Goal: Obtain resource: Download file/media

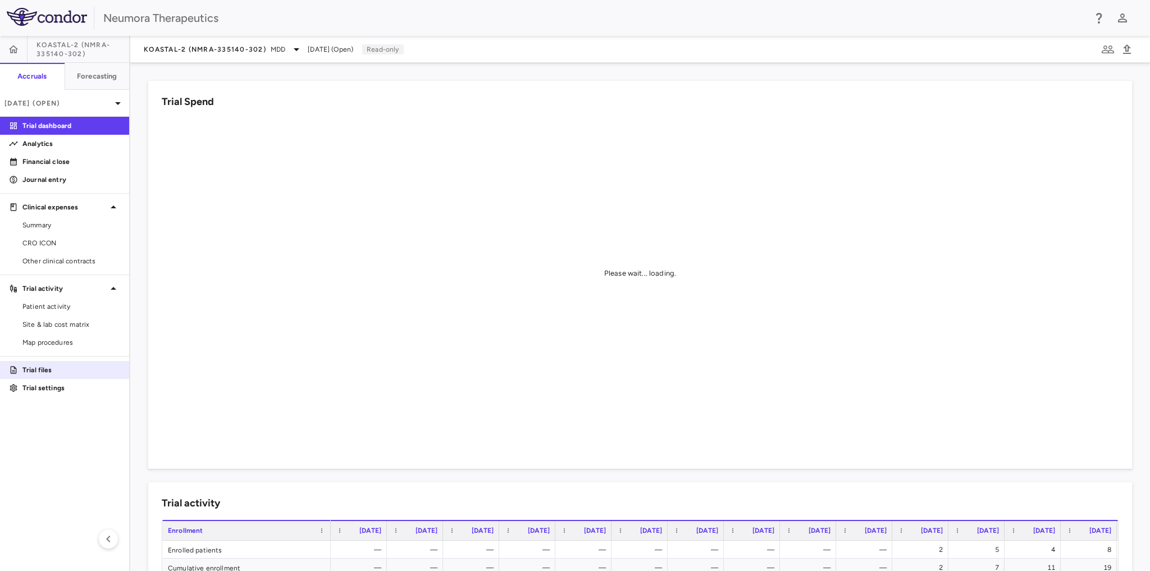
click at [58, 365] on p "Trial files" at bounding box center [71, 370] width 98 height 10
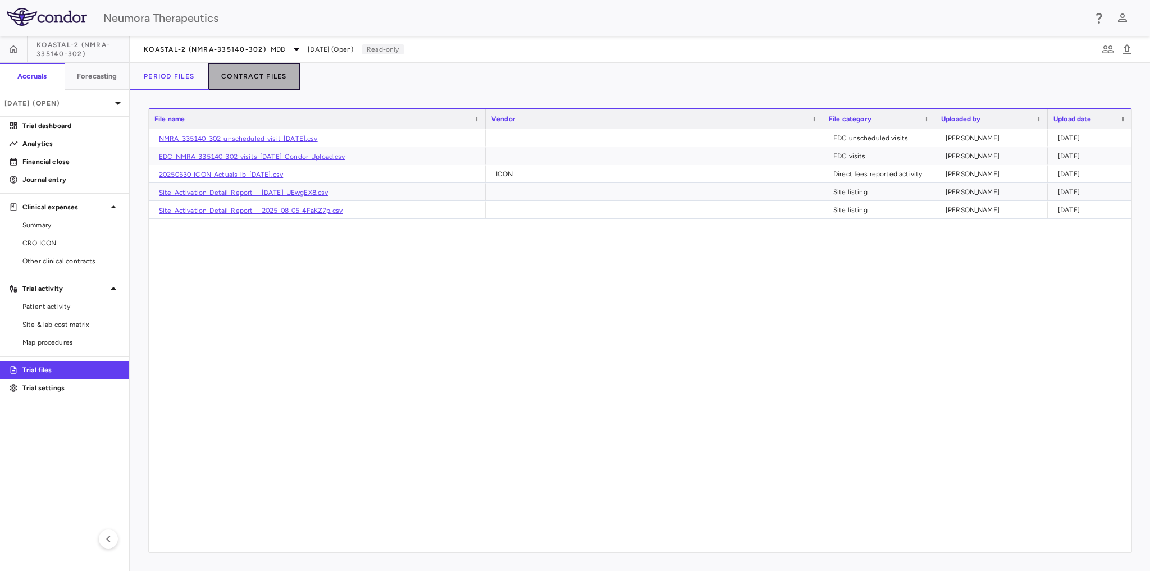
click at [250, 76] on button "Contract Files" at bounding box center [254, 76] width 93 height 27
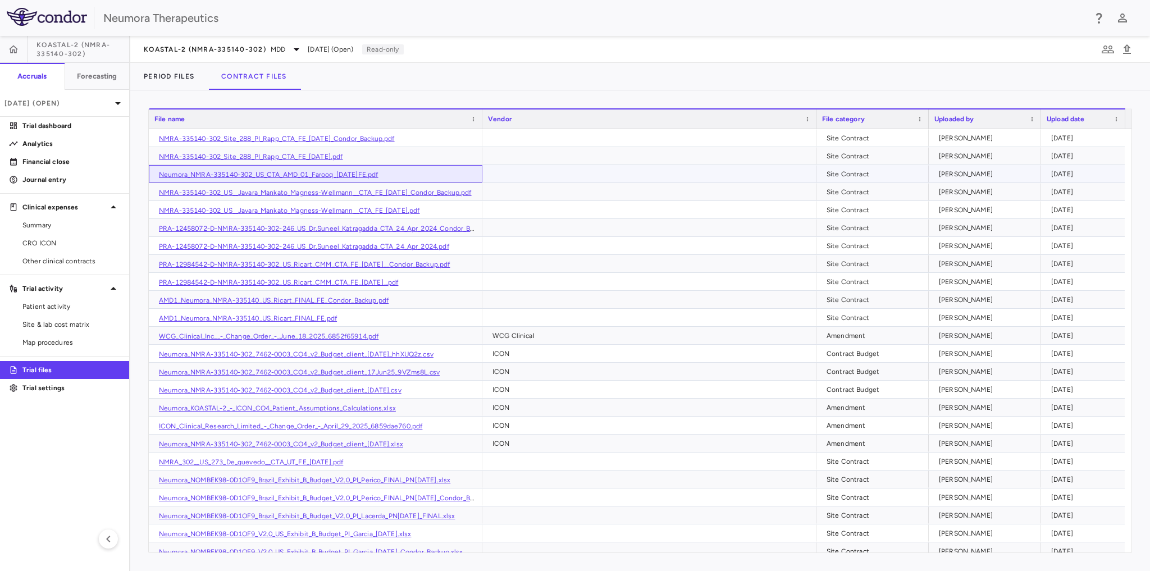
click at [284, 173] on link "Neumora_NMRA-335140-302_US_CTA_AMD_01_Farooq_19Nov2024FE.pdf" at bounding box center [269, 175] width 220 height 8
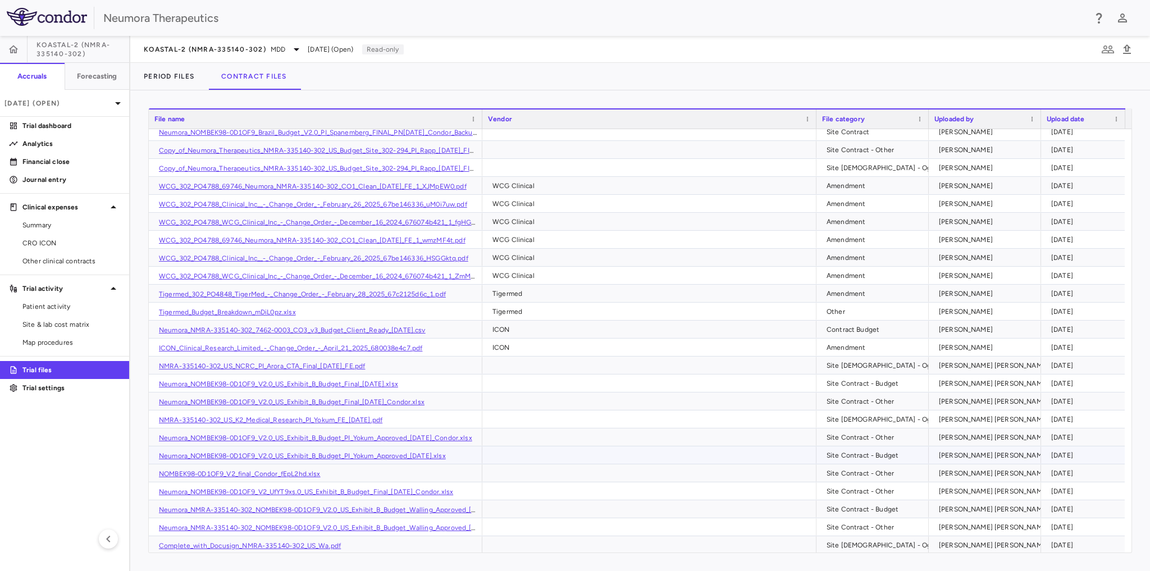
scroll to position [629, 0]
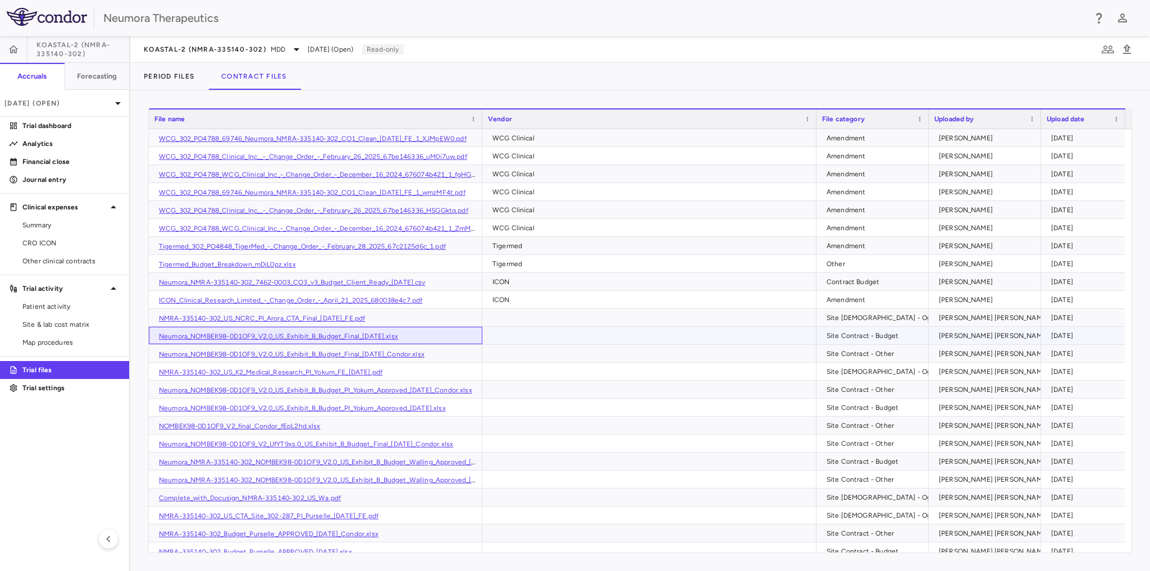
click at [345, 335] on link "Neumora_NOMBEK98-0D1OF9_V2.0_US_Exhibit_B_Budget_Final_29Oct24.xlsx" at bounding box center [278, 336] width 239 height 8
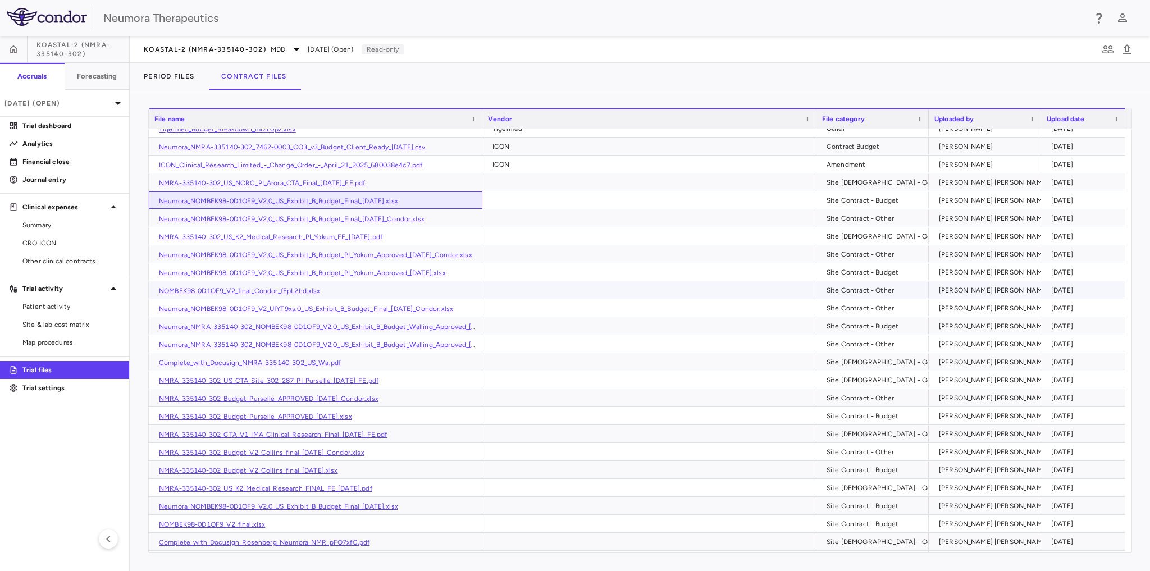
scroll to position [808, 0]
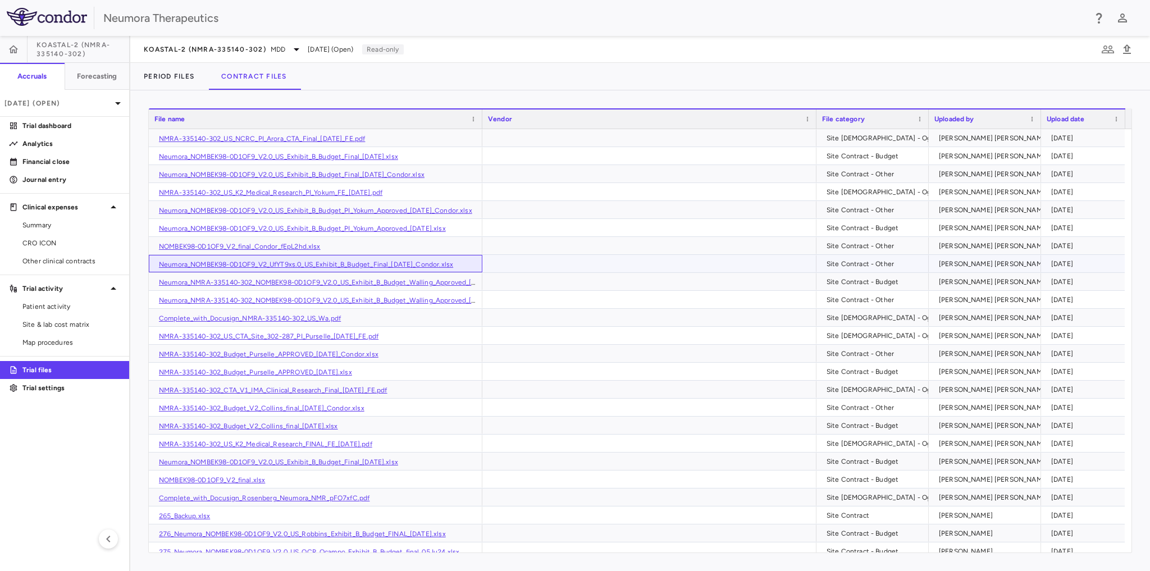
click at [409, 263] on link "Neumora_NOMBEK98-0D1OF9_V2_UfYT9xs.0_US_Exhibit_B_Budget_Final_29Sep24_Condor.x…" at bounding box center [306, 264] width 294 height 8
click at [350, 387] on link "NMRA-335140-302_CTA_V1_IMA_Clinical_Research_Final_25Oct24_FE.pdf" at bounding box center [273, 390] width 228 height 8
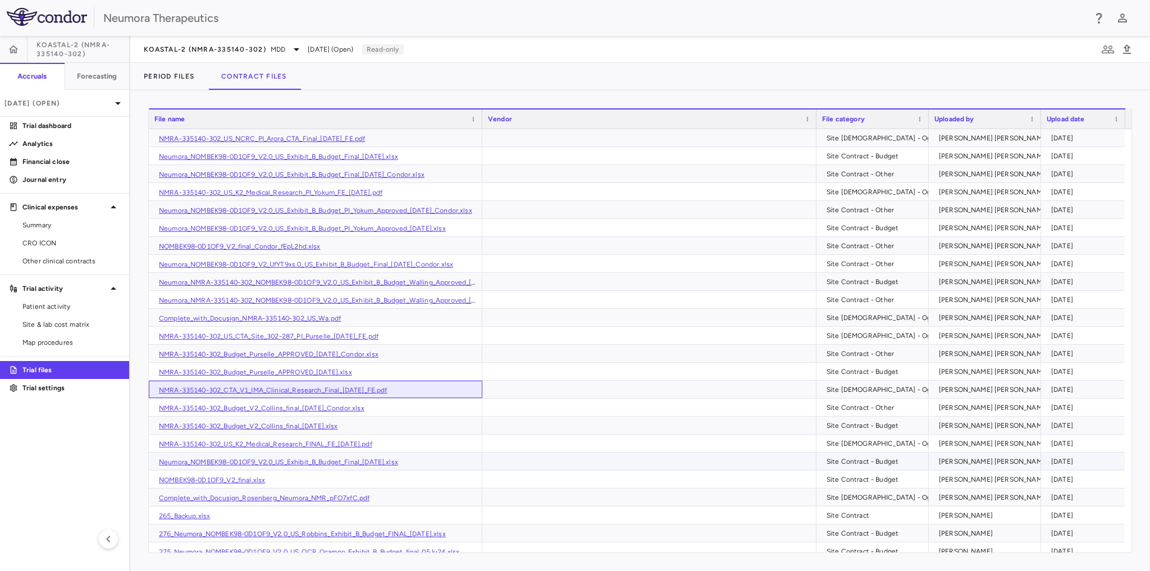
scroll to position [898, 0]
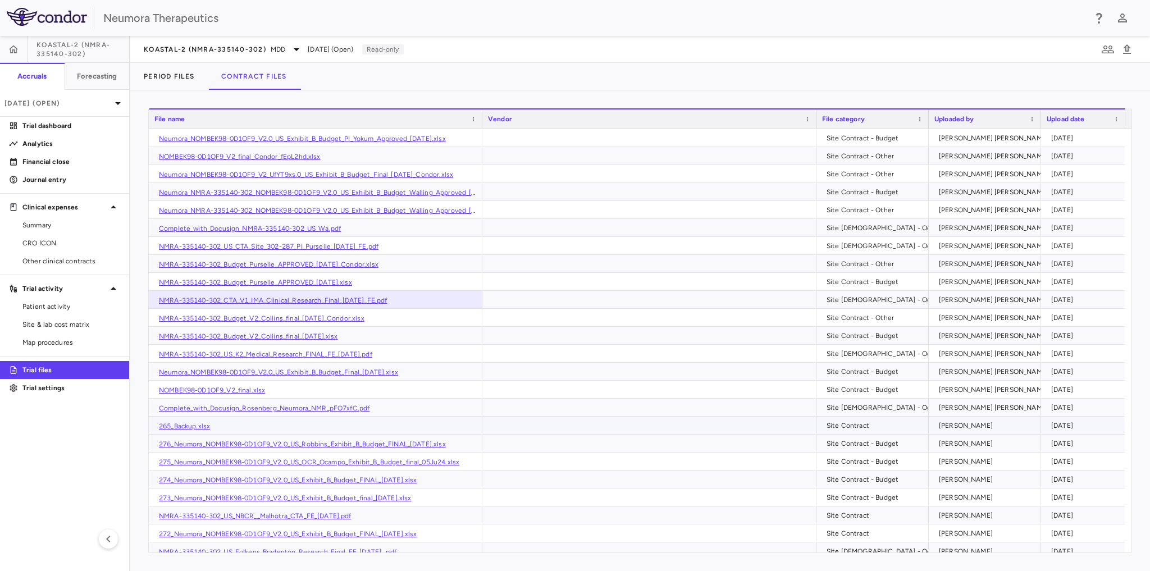
click at [178, 424] on link "265_Backup.xlsx" at bounding box center [184, 426] width 51 height 8
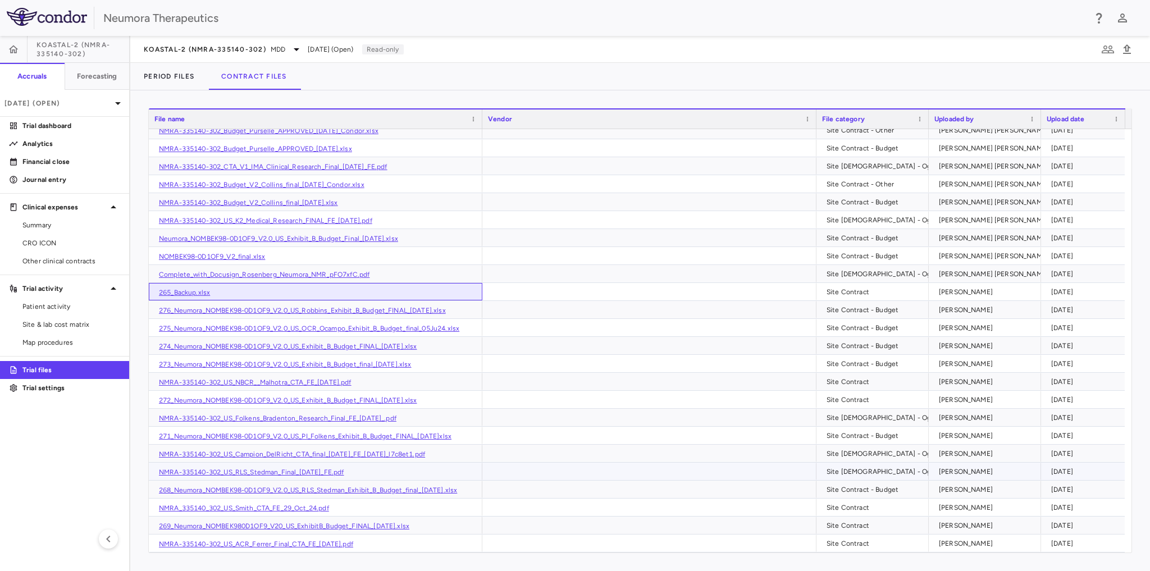
scroll to position [1033, 0]
click at [213, 340] on div "274_Neumora_NOMBEK98-0D1OF9_V2.0_US_Exhibit_B_Budget_FINAL_31May24.xlsx" at bounding box center [315, 344] width 333 height 17
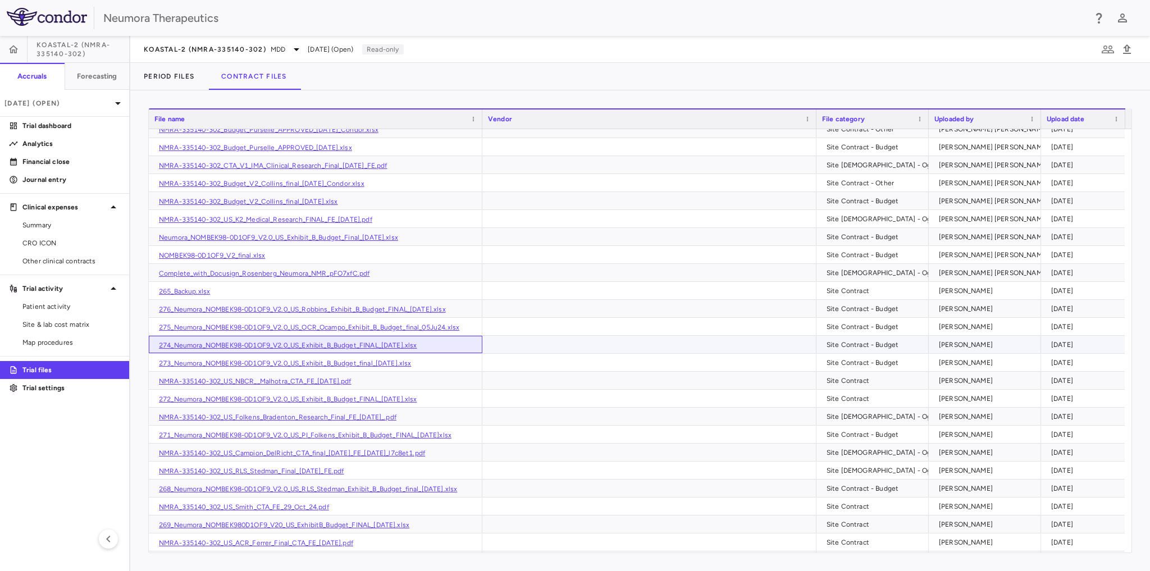
click at [359, 344] on link "274_Neumora_NOMBEK98-0D1OF9_V2.0_US_Exhibit_B_Budget_FINAL_31May24.xlsx" at bounding box center [288, 345] width 258 height 8
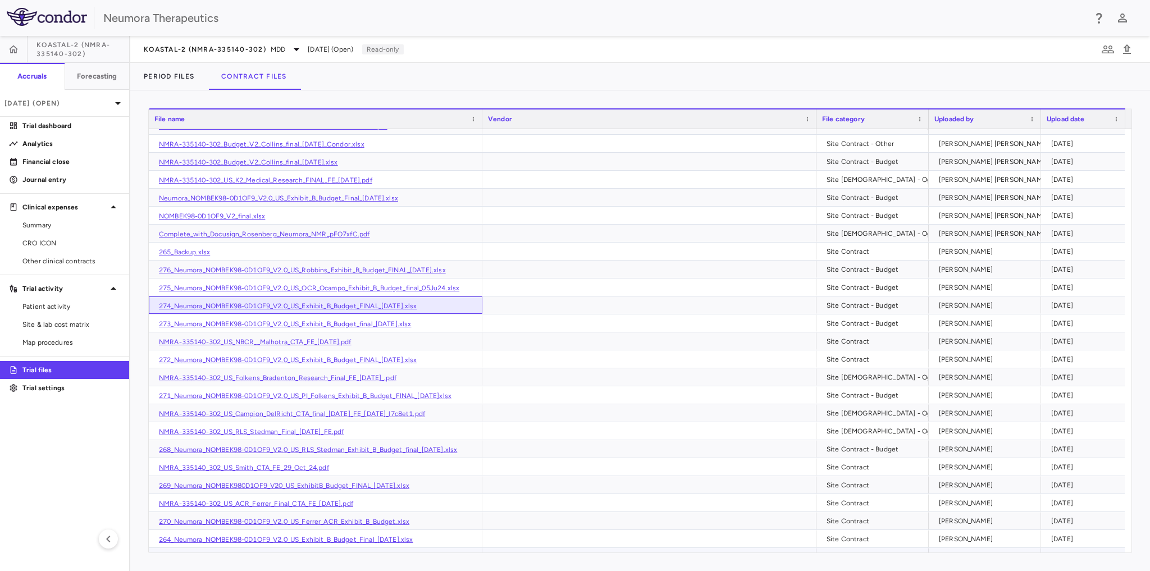
scroll to position [1168, 0]
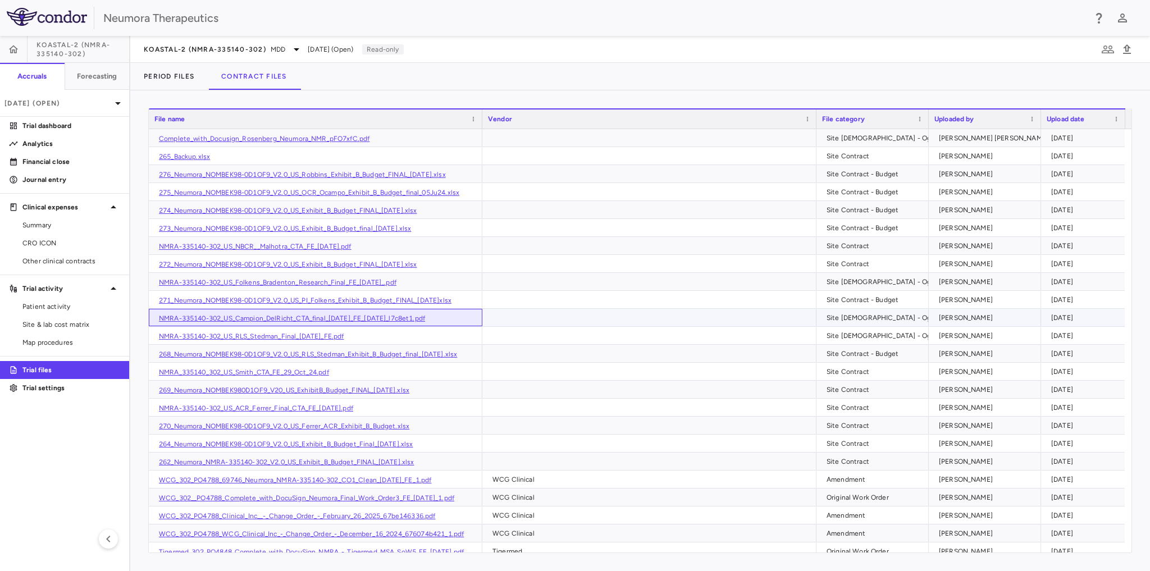
click at [280, 315] on link "NMRA-335140-302_US_Campion_DelRicht_CTA_final_22May24_FE_04-Jun-24_l7c8et1.pdf" at bounding box center [292, 318] width 266 height 8
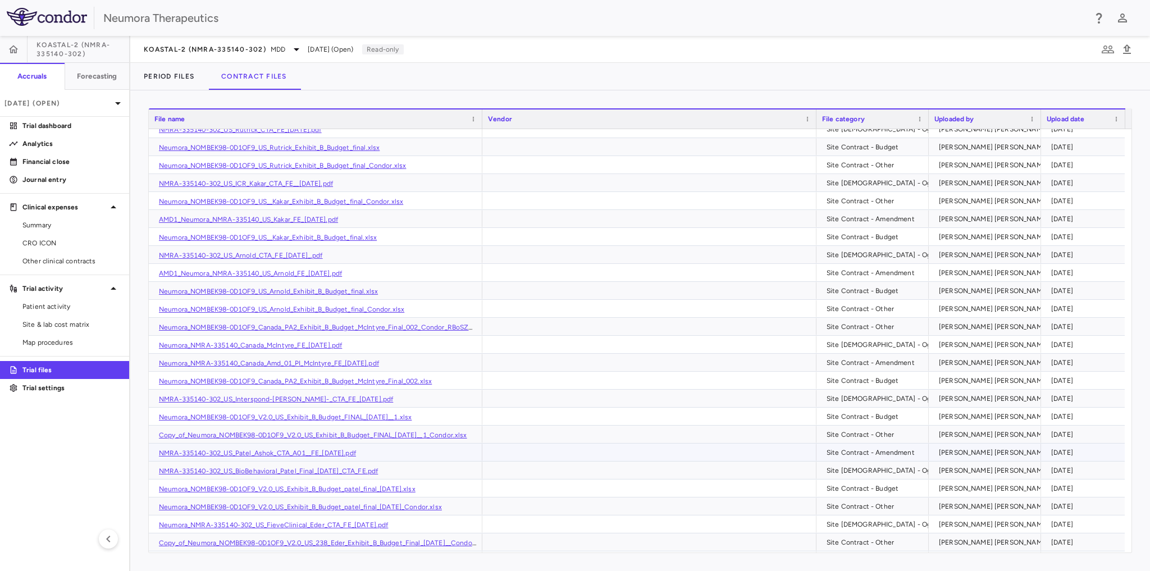
click at [340, 450] on link "NMRA-335140-302_US_Patel_Ashok_CTA_A01__FE_21-Jan-25.pdf" at bounding box center [257, 453] width 197 height 8
click at [379, 488] on link "Neumora_NOMBEK98-0D1OF9_V2.0_US_Exhibit_B_Budget_patel_final_20Feb24.xlsx" at bounding box center [287, 489] width 257 height 8
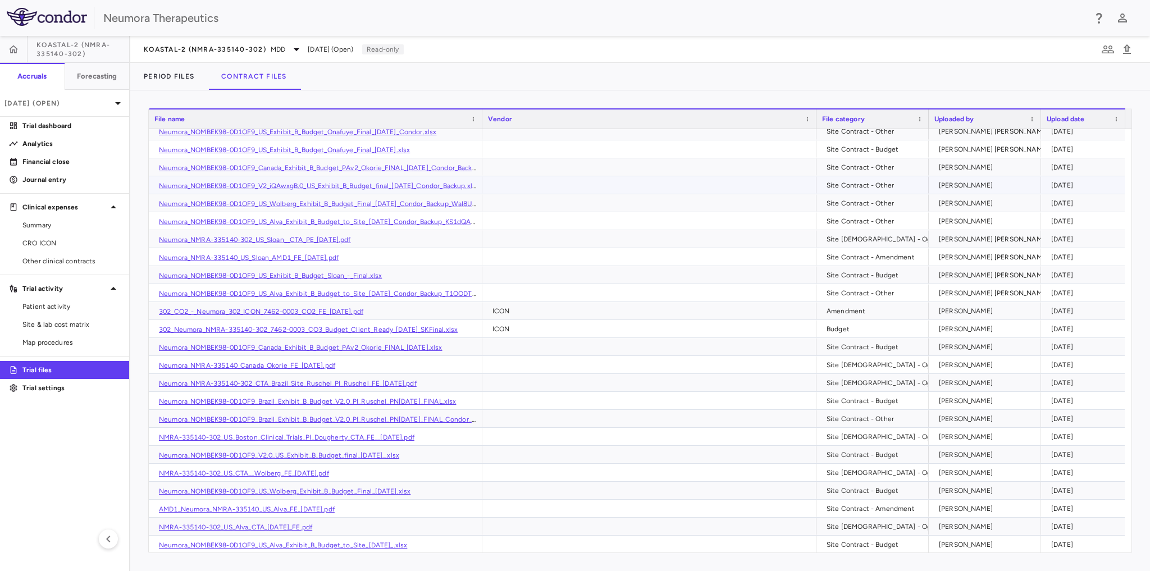
scroll to position [2348, 0]
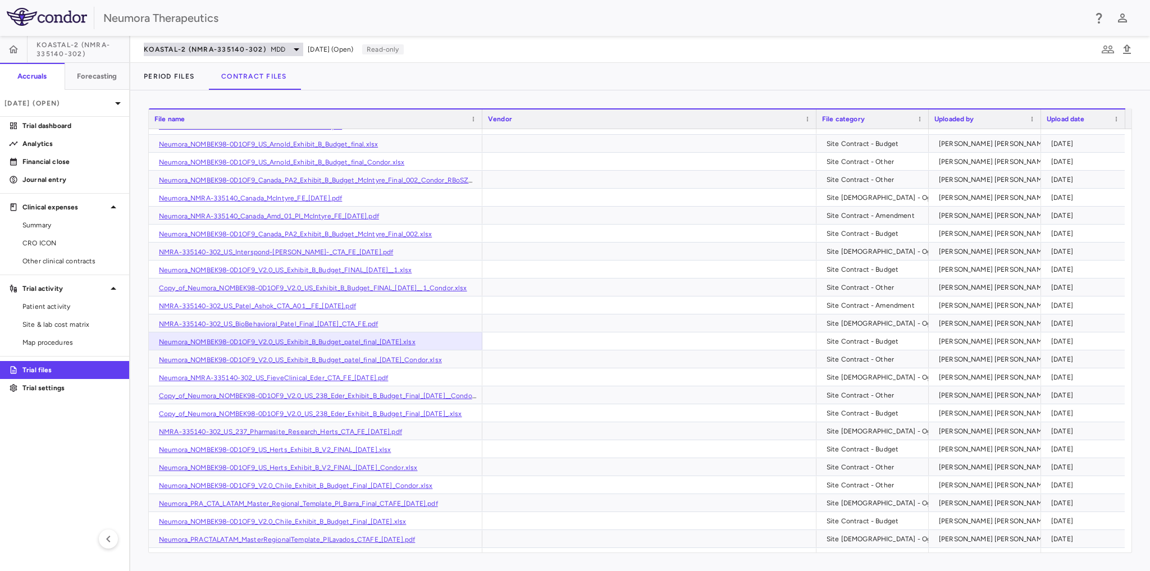
click at [296, 50] on icon at bounding box center [297, 49] width 6 height 3
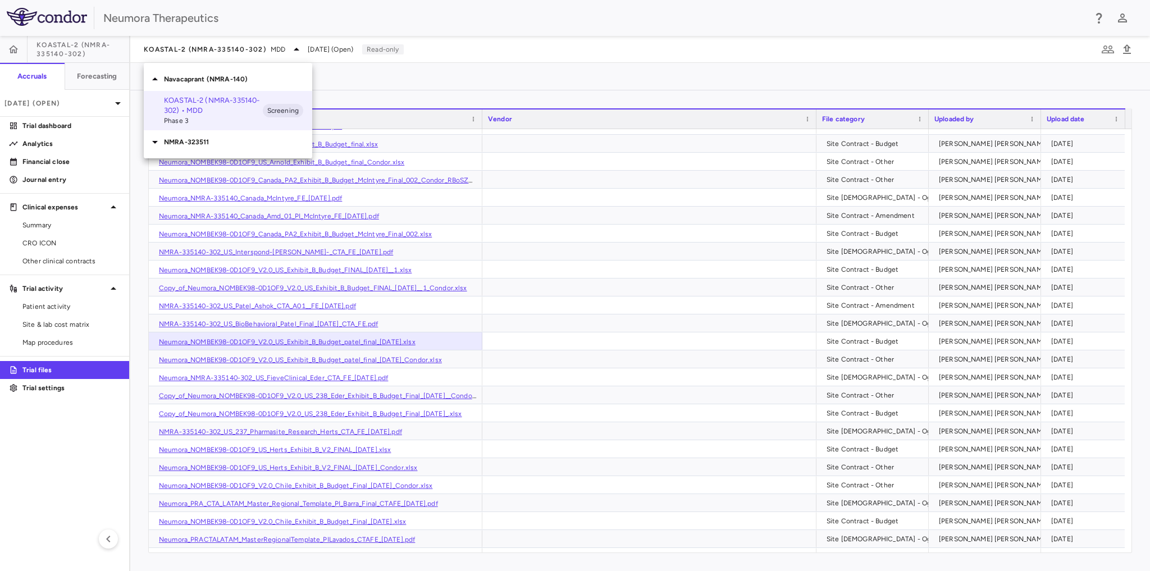
click at [182, 143] on p "NMRA-323511" at bounding box center [238, 142] width 148 height 10
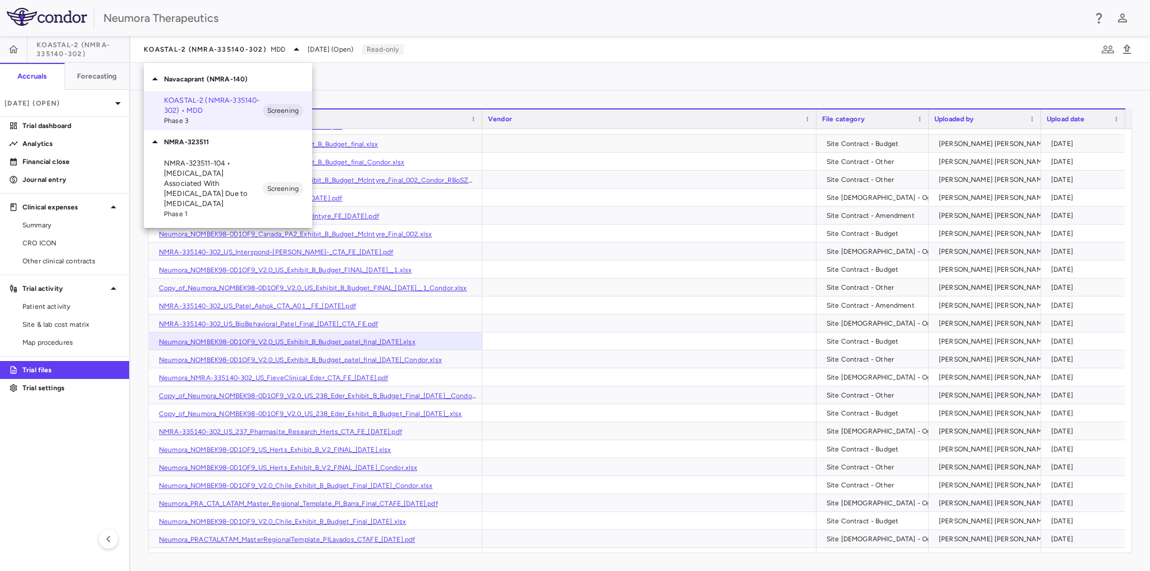
click at [182, 182] on p "NMRA-323511-104 • Agitation Associated With Dementia Due to Alzheimer's Disease" at bounding box center [213, 183] width 99 height 51
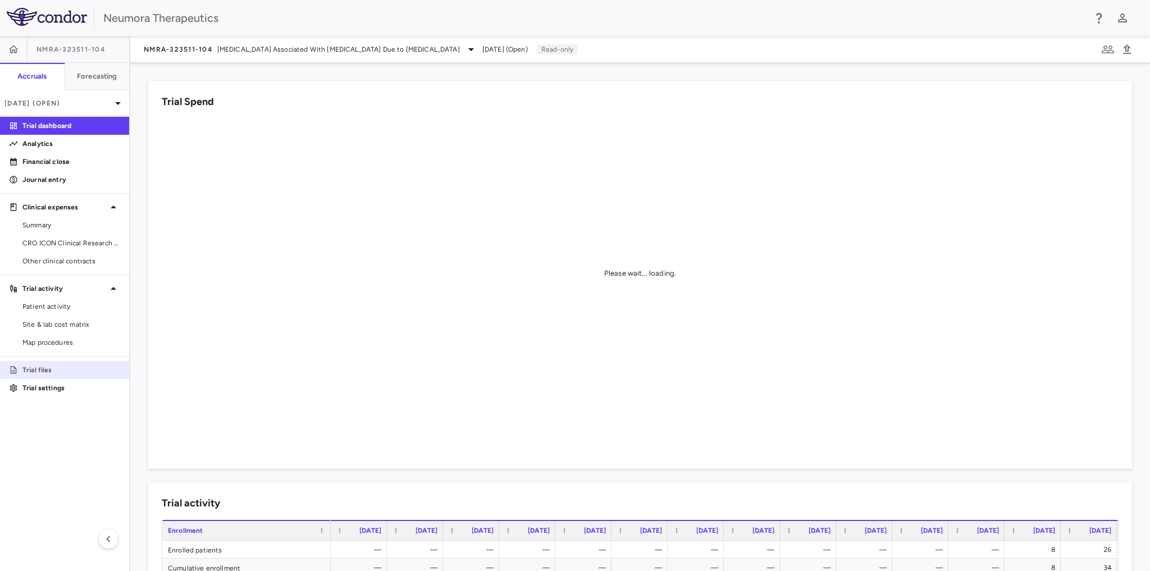
click at [74, 369] on p "Trial files" at bounding box center [71, 370] width 98 height 10
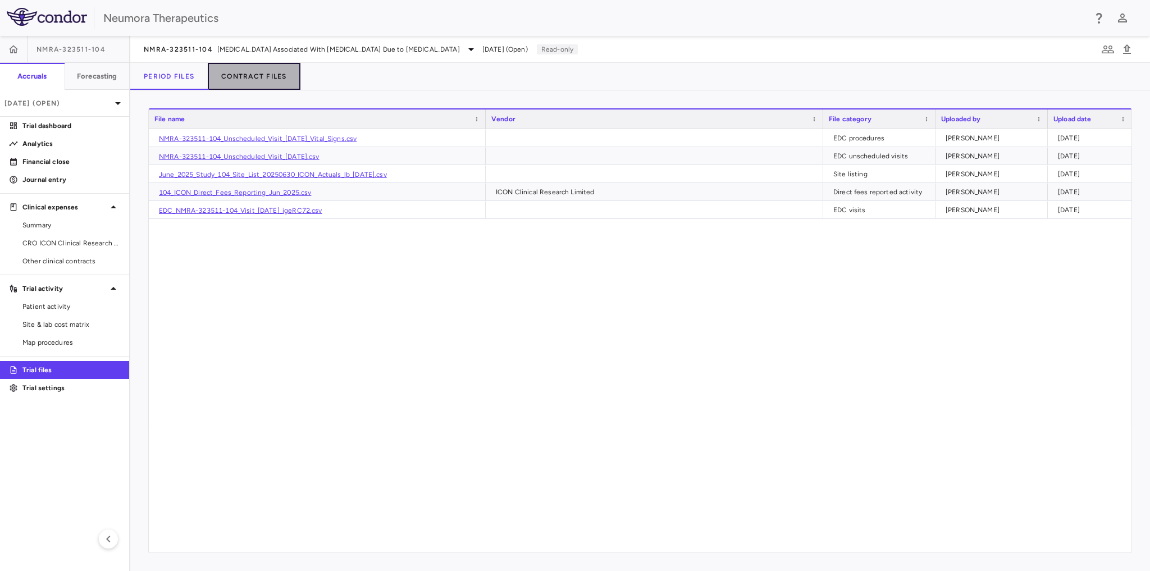
click at [240, 74] on button "Contract Files" at bounding box center [254, 76] width 93 height 27
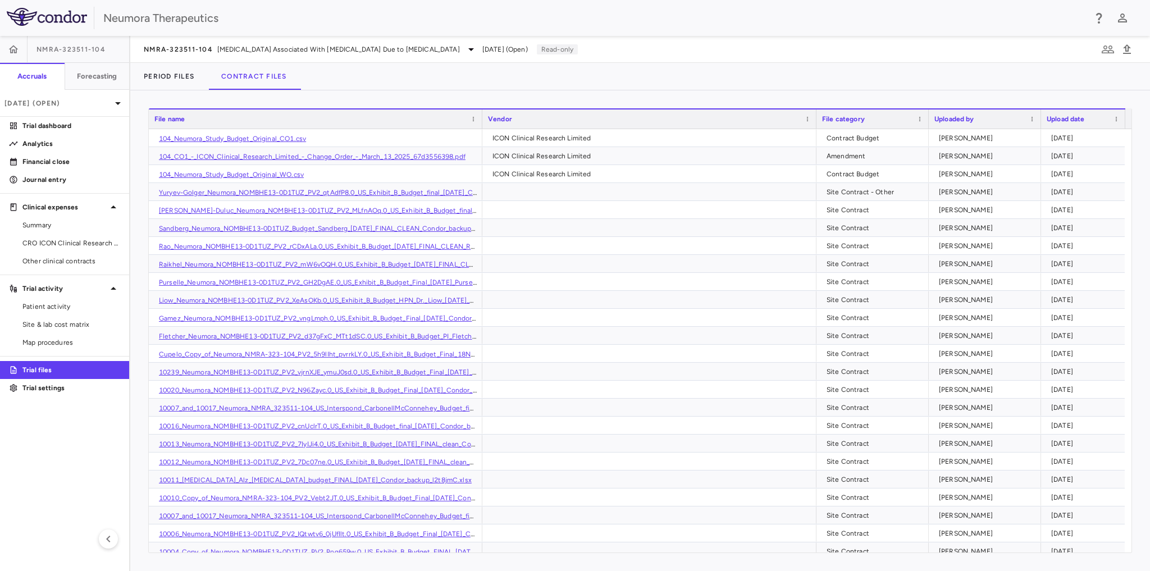
click at [221, 120] on div "File name" at bounding box center [310, 118] width 312 height 13
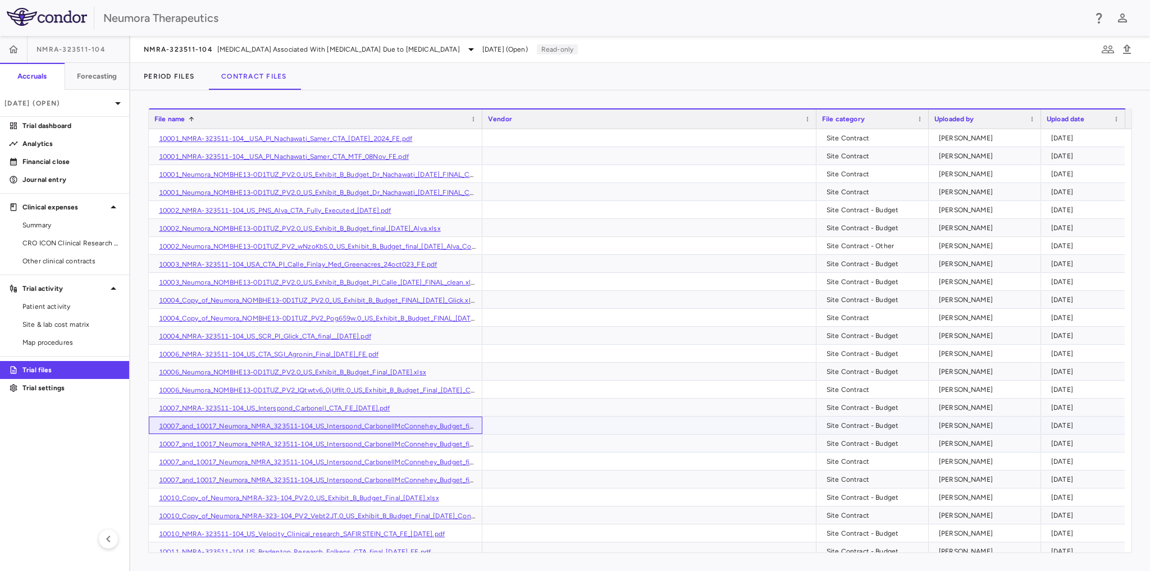
click at [409, 424] on link "10007_and_10017_Neumora_NMRA_323511-104_US_Interspond_CarbonellMcConnehey_Budge…" at bounding box center [338, 426] width 359 height 8
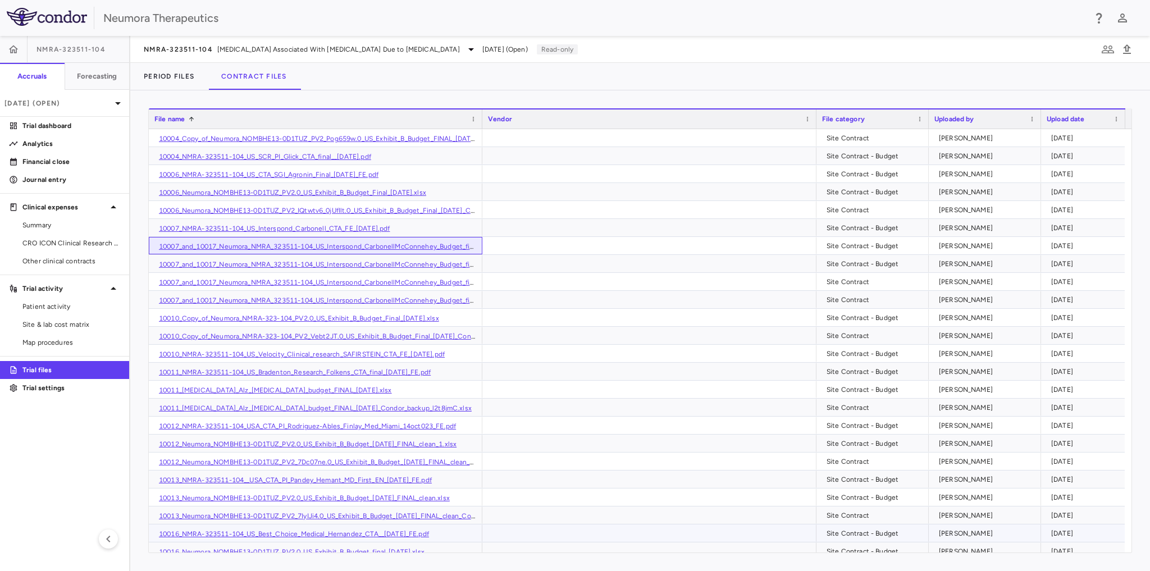
scroll to position [225, 0]
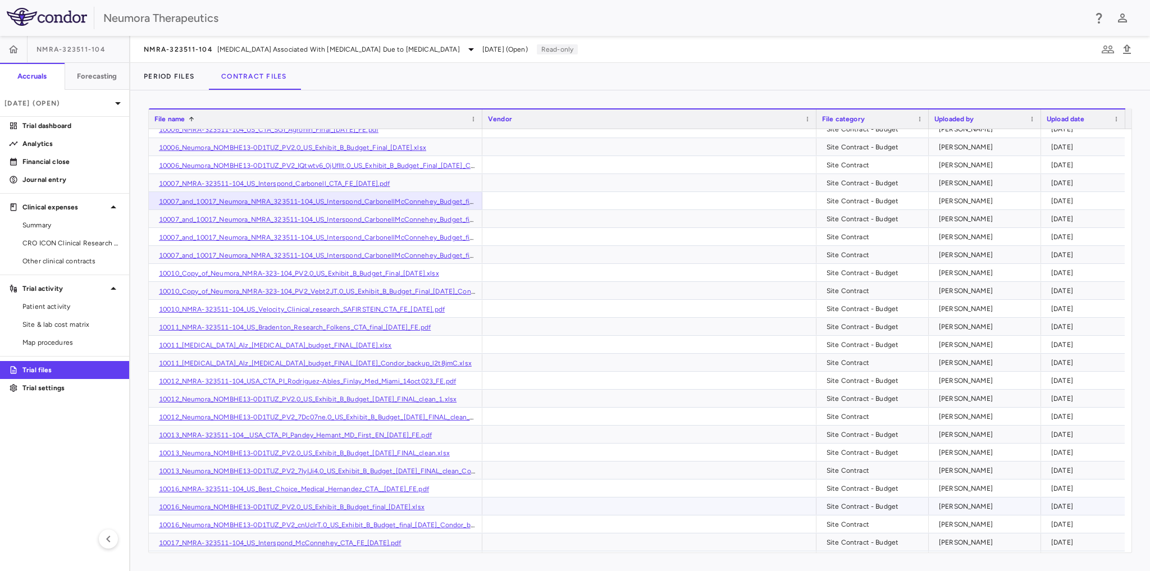
click at [383, 507] on link "10016_Neumora_NOMBHE13-0D1TUZ_PV2.0_US_Exhibit_B_Budget_final_29Oct24.xlsx" at bounding box center [292, 507] width 266 height 8
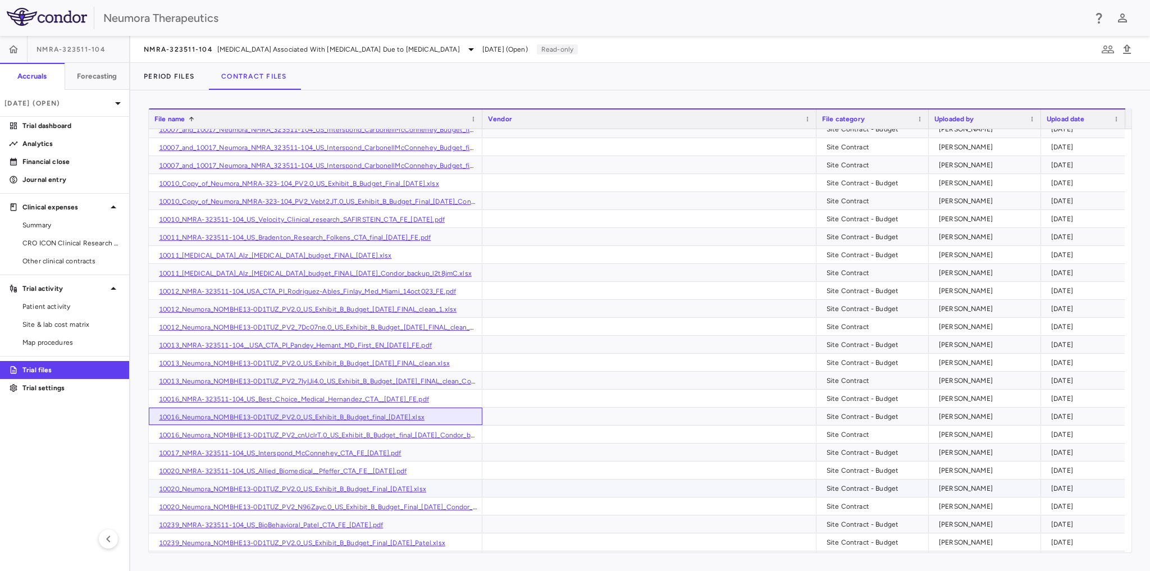
scroll to position [314, 0]
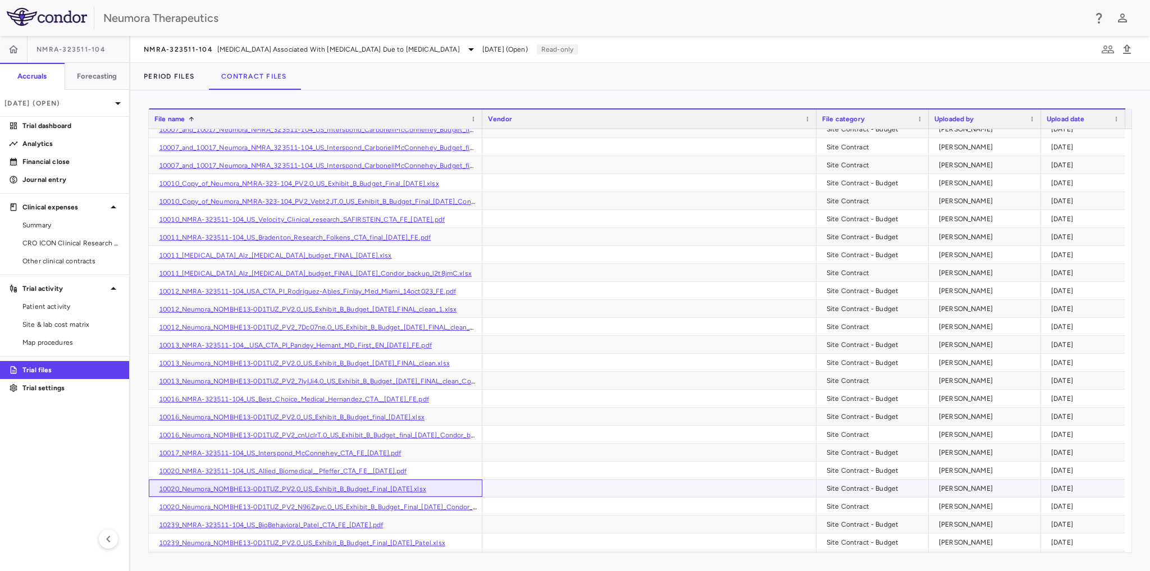
click at [399, 486] on link "10020_Neumora_NOMBHE13-0D1TUZ_PV2.0_US_Exhibit_B_Budget_Final_06Nov24.xlsx" at bounding box center [292, 489] width 267 height 8
click at [464, 50] on icon at bounding box center [470, 49] width 13 height 13
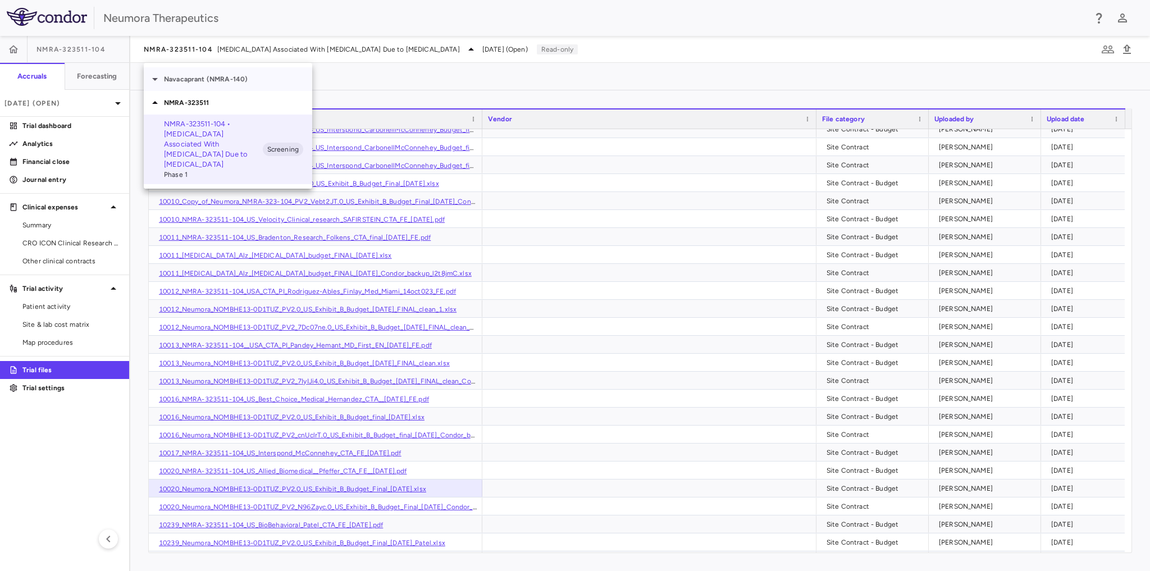
click at [234, 80] on p "Navacaprant (NMRA-140)" at bounding box center [238, 79] width 148 height 10
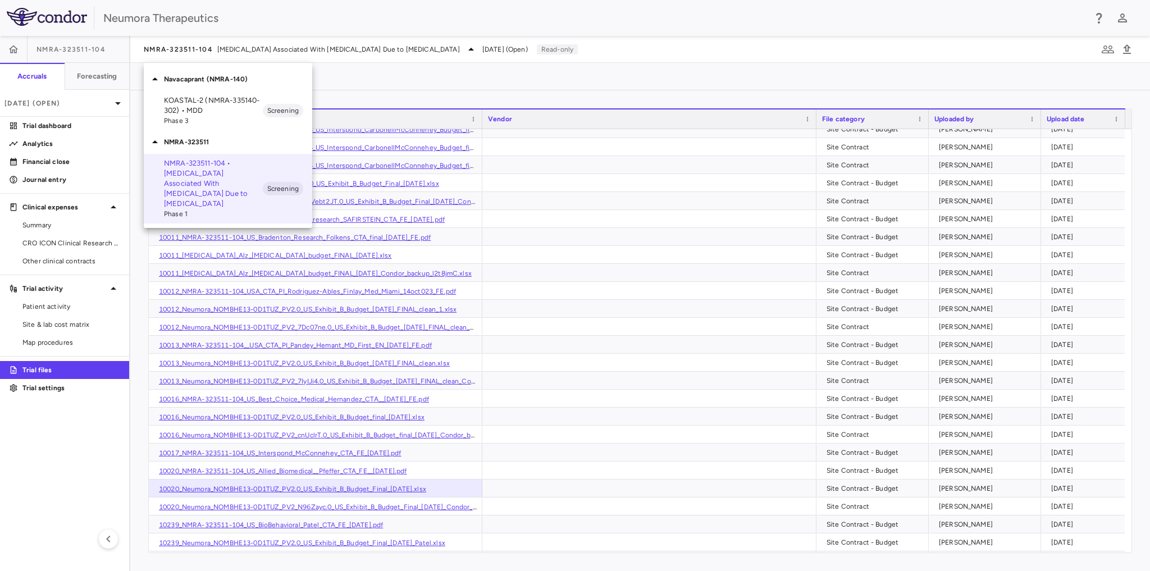
click at [603, 62] on div at bounding box center [575, 285] width 1150 height 571
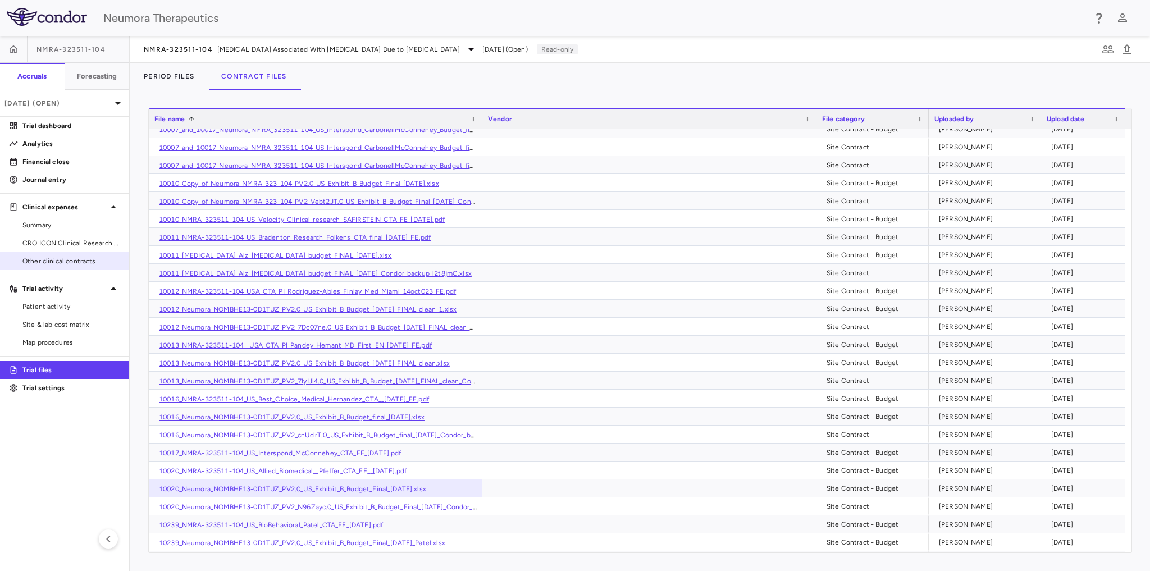
click at [55, 263] on span "Other clinical contracts" at bounding box center [71, 261] width 98 height 10
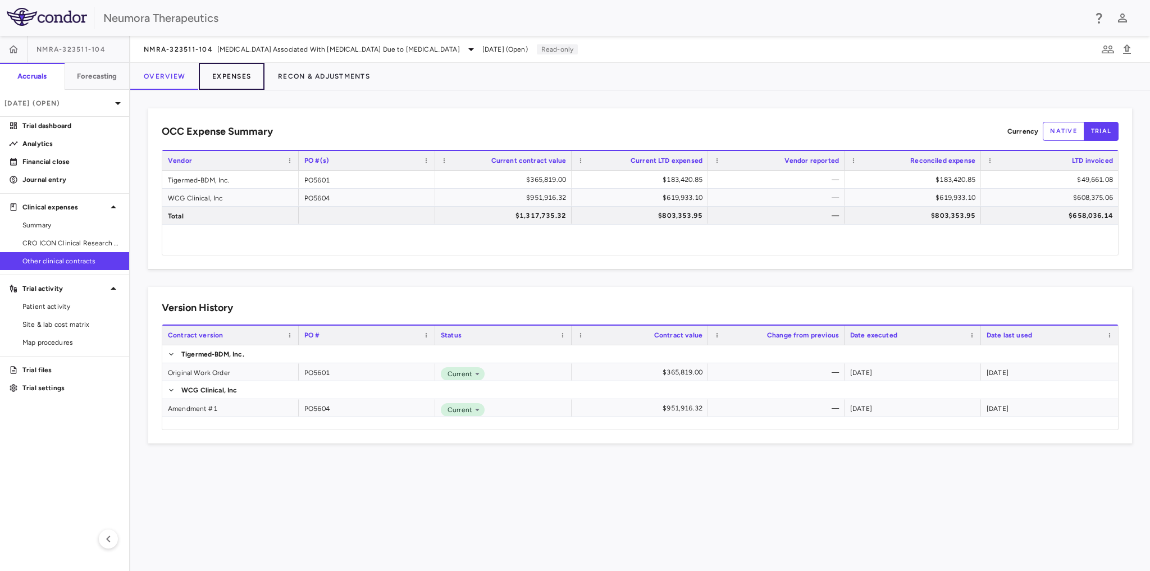
click at [228, 76] on button "Expenses" at bounding box center [232, 76] width 66 height 27
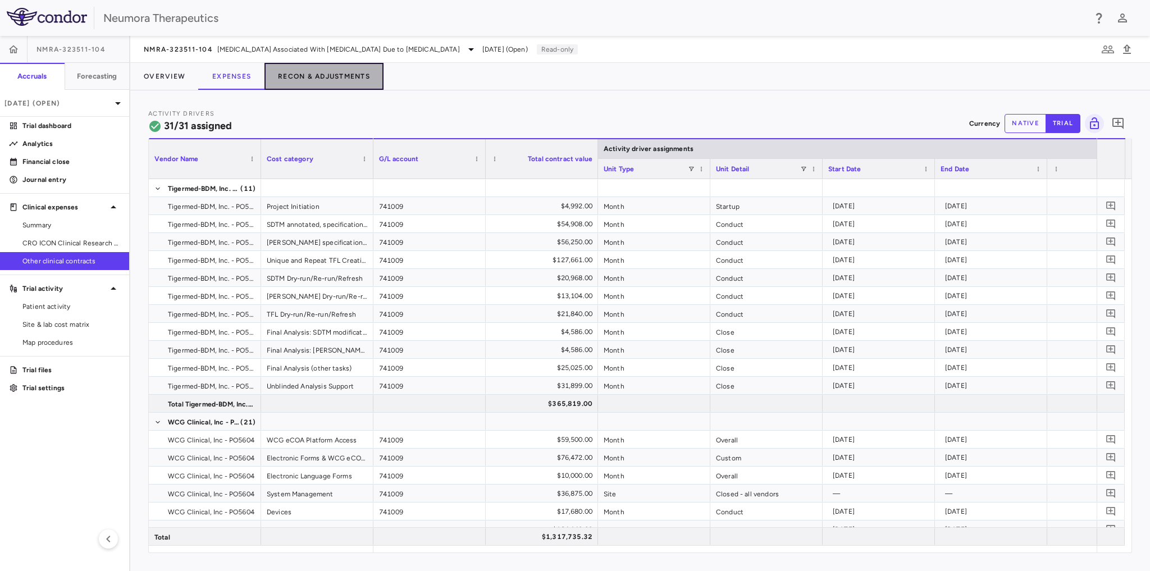
click at [306, 70] on button "Recon & Adjustments" at bounding box center [323, 76] width 119 height 27
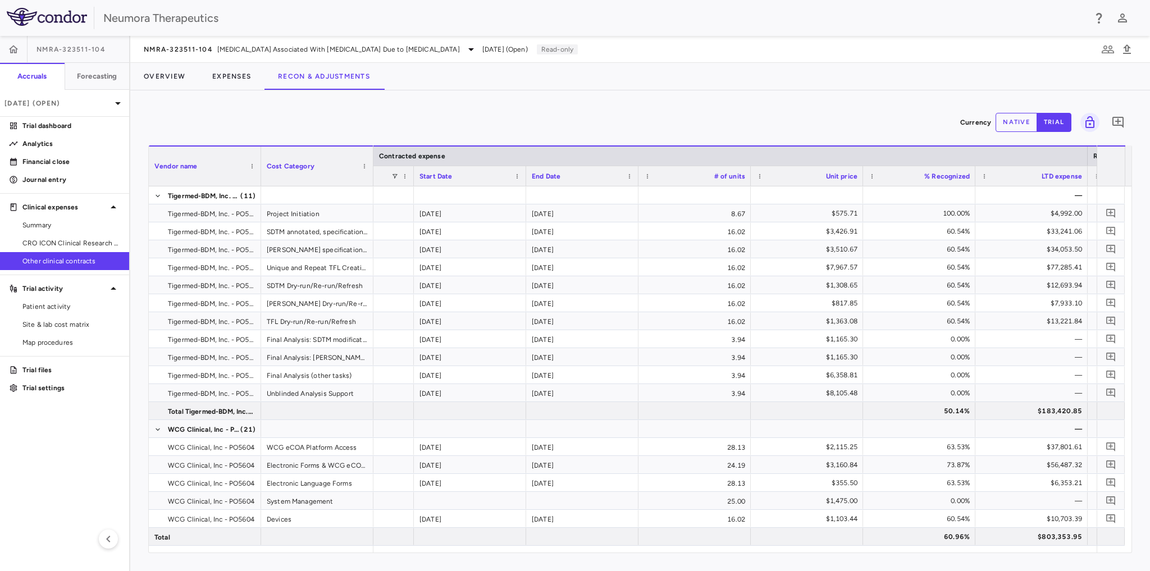
scroll to position [0, 1266]
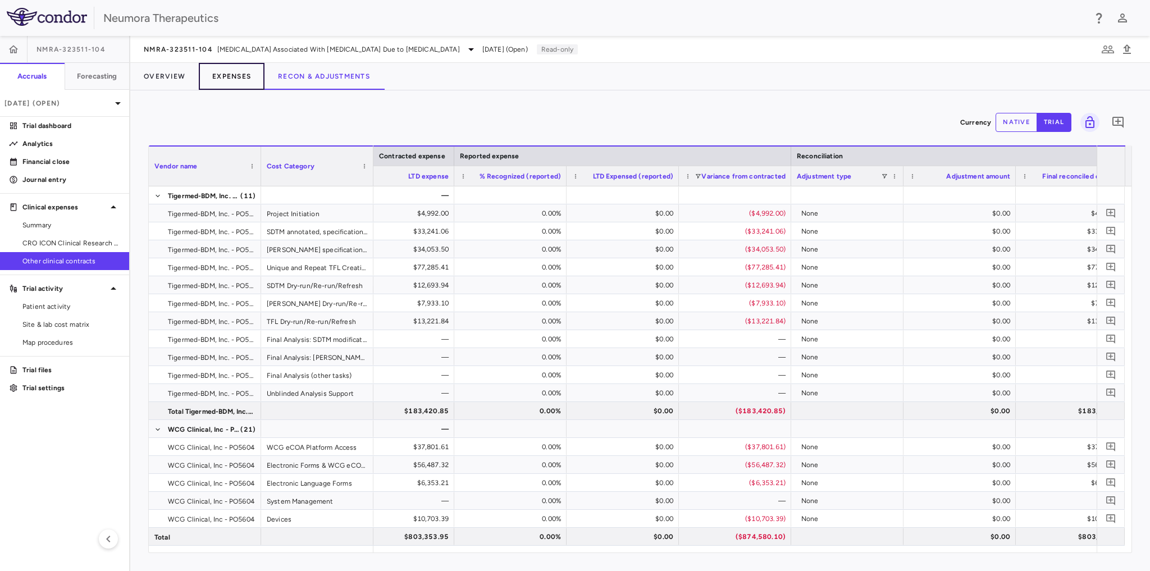
click at [237, 79] on button "Expenses" at bounding box center [232, 76] width 66 height 27
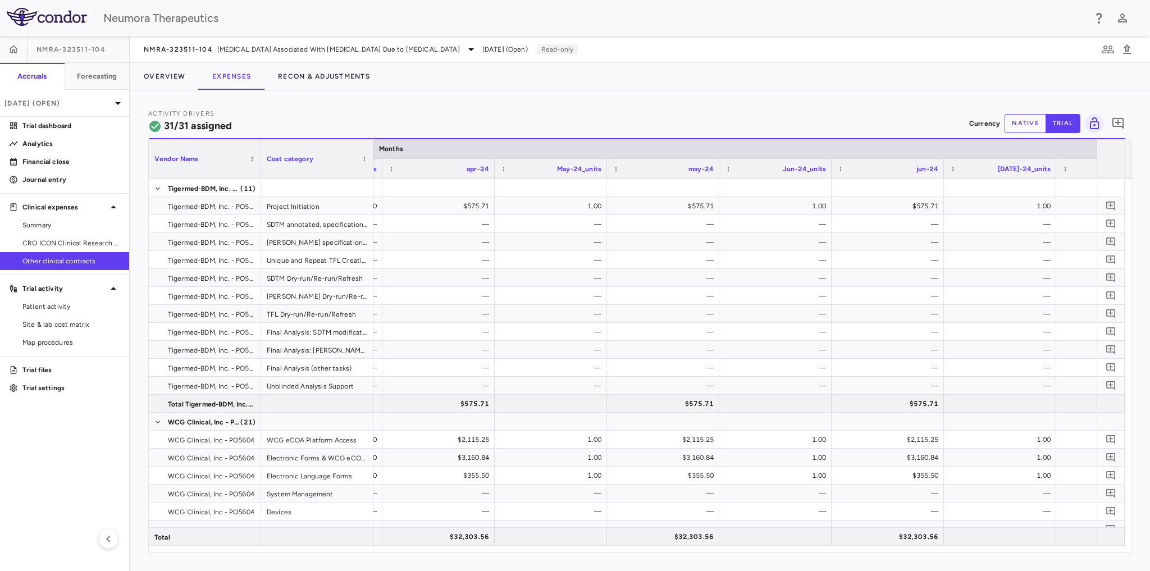
scroll to position [0, 2533]
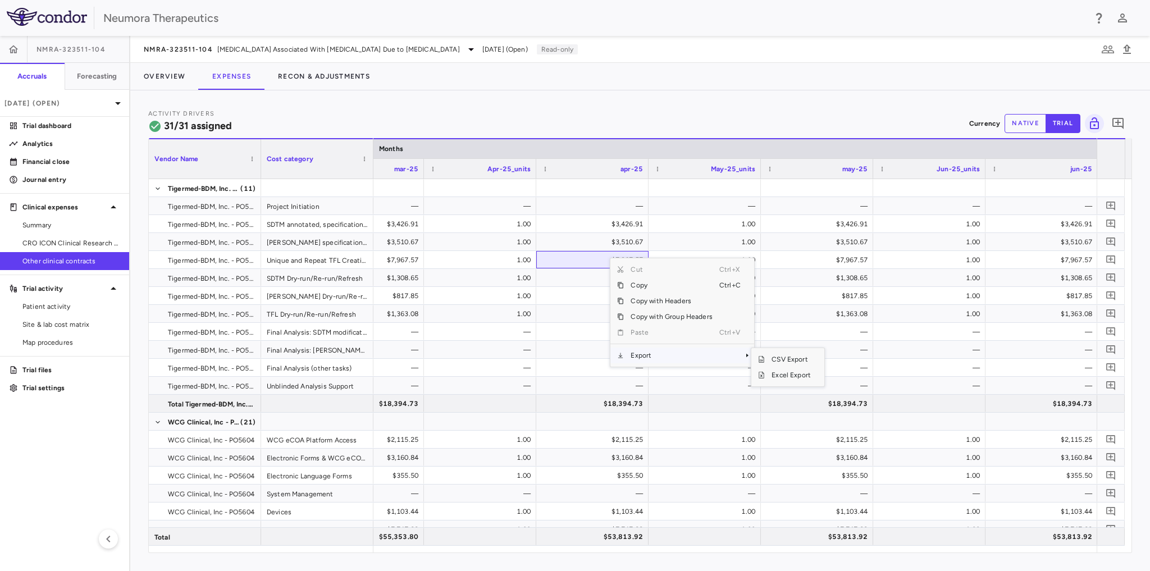
click at [651, 354] on span "Export" at bounding box center [671, 355] width 95 height 16
click at [790, 373] on span "Excel Export" at bounding box center [791, 375] width 53 height 16
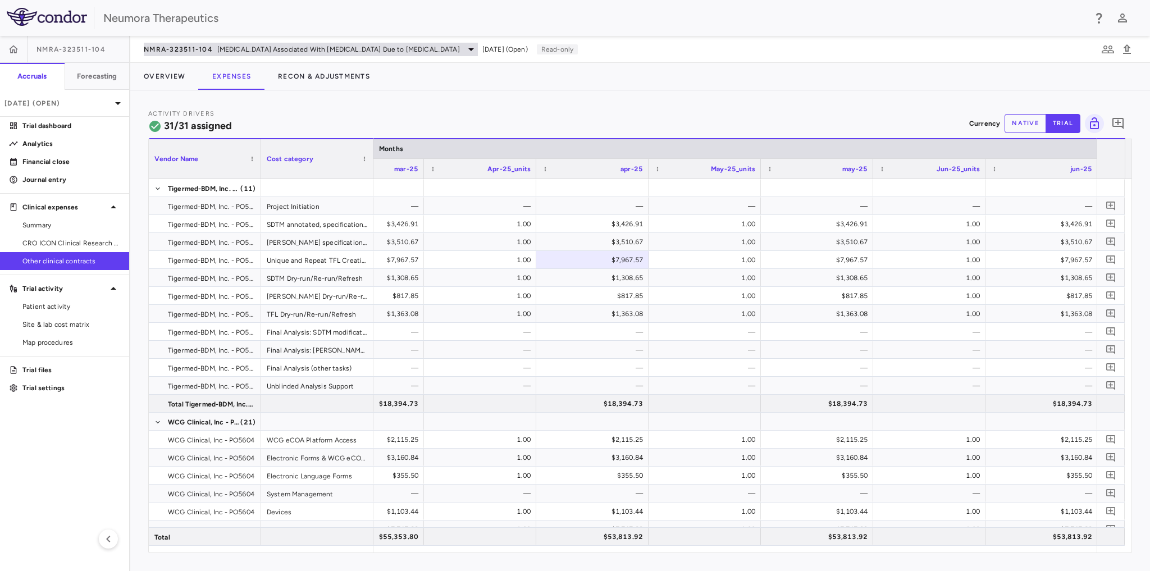
click at [464, 46] on icon at bounding box center [470, 49] width 13 height 13
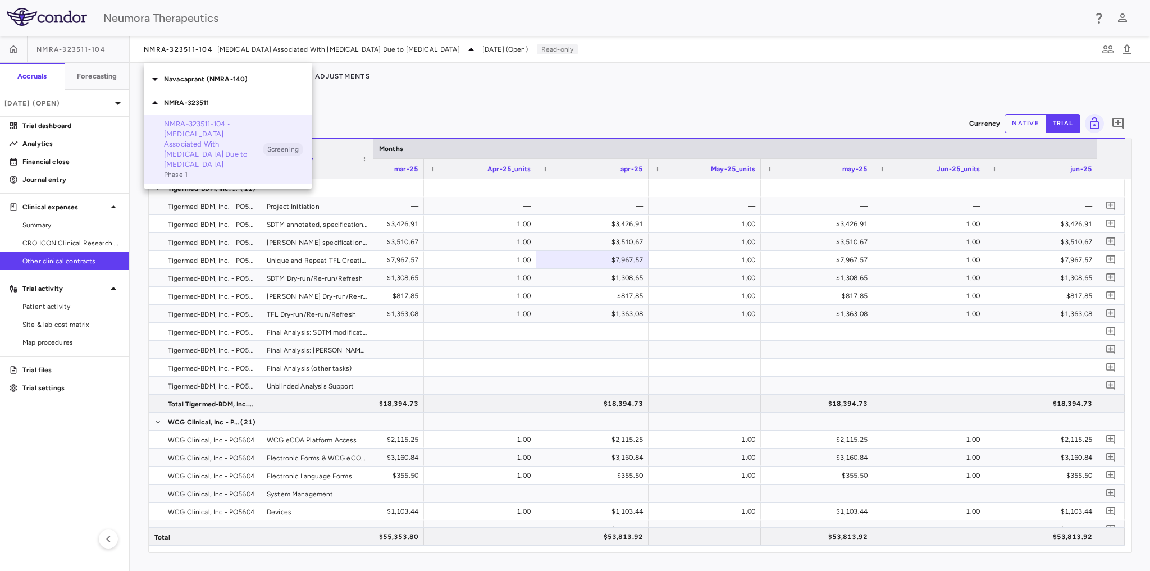
click at [199, 140] on p "NMRA-323511-104 • Agitation Associated With Dementia Due to Alzheimer's Disease" at bounding box center [213, 144] width 99 height 51
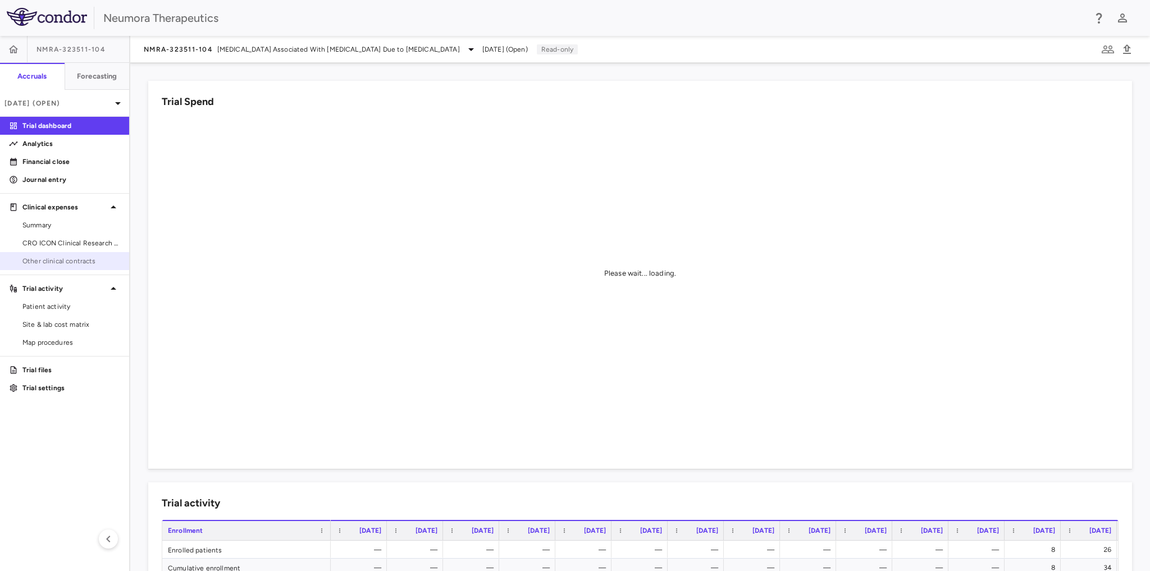
click at [77, 260] on span "Other clinical contracts" at bounding box center [71, 261] width 98 height 10
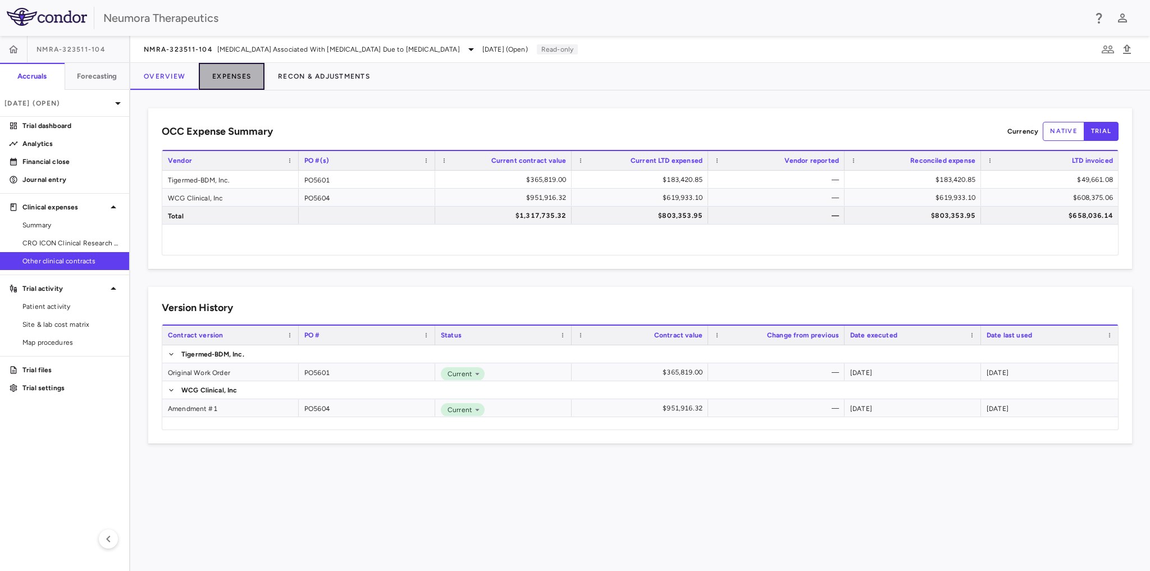
click at [234, 79] on button "Expenses" at bounding box center [232, 76] width 66 height 27
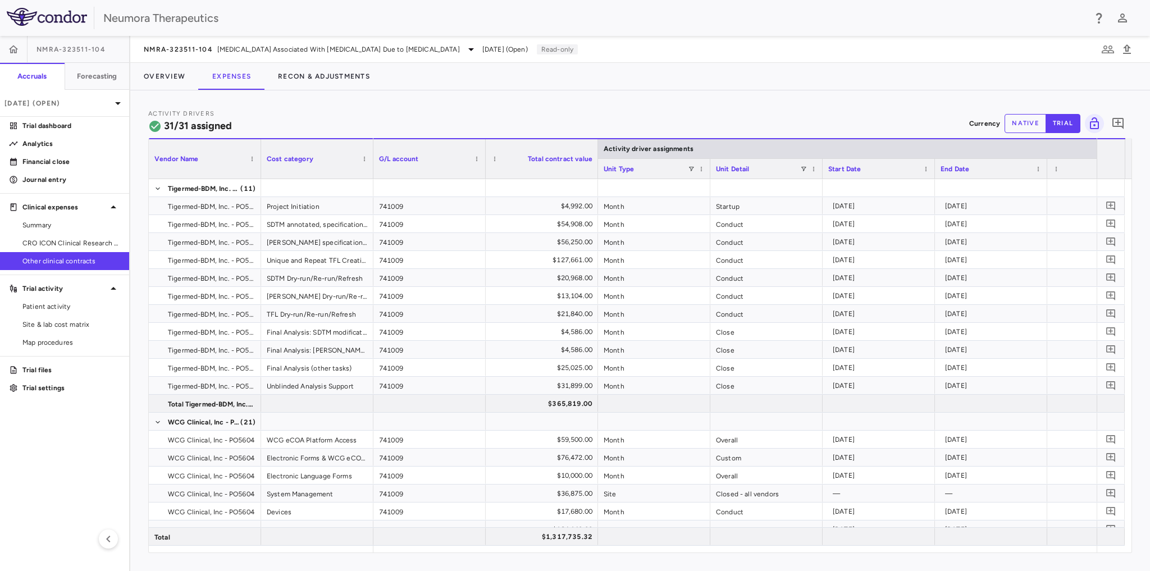
scroll to position [0, 633]
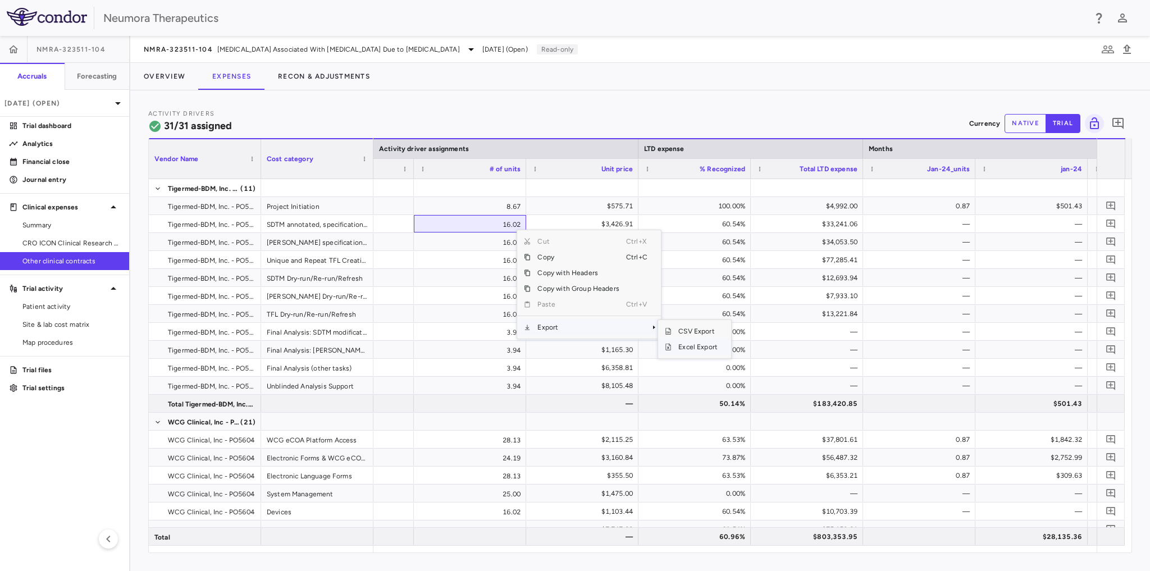
click at [698, 345] on span "Excel Export" at bounding box center [697, 347] width 53 height 16
